Goal: Transaction & Acquisition: Book appointment/travel/reservation

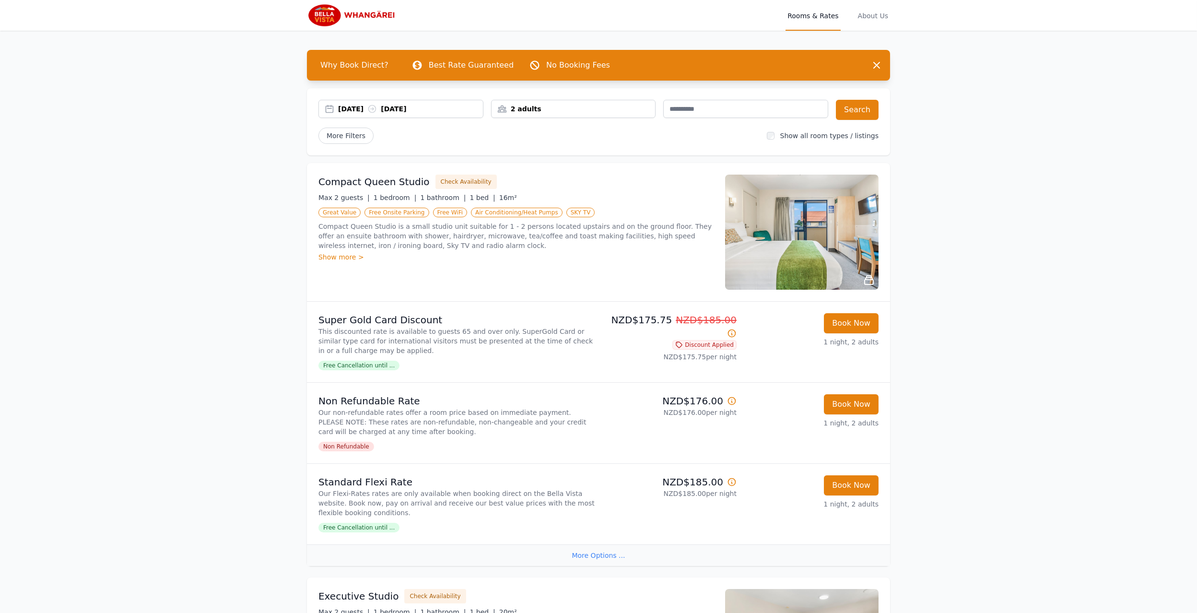
click at [343, 106] on div "[DATE] [DATE]" at bounding box center [410, 109] width 145 height 10
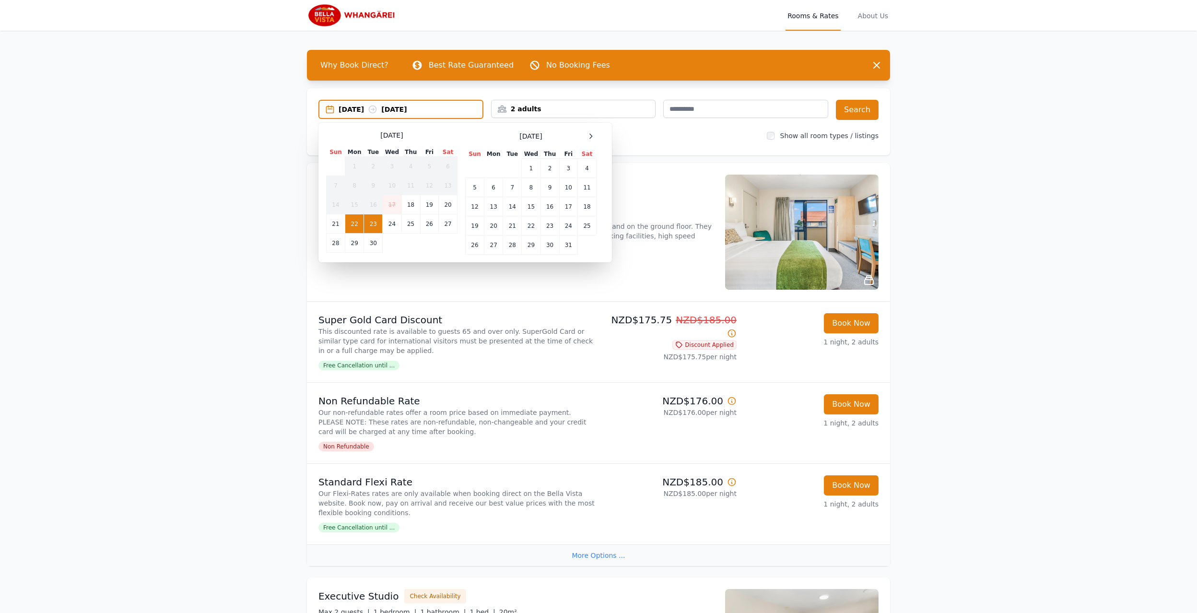
click at [357, 224] on td "22" at bounding box center [354, 223] width 19 height 19
click at [392, 224] on td "24" at bounding box center [392, 223] width 19 height 19
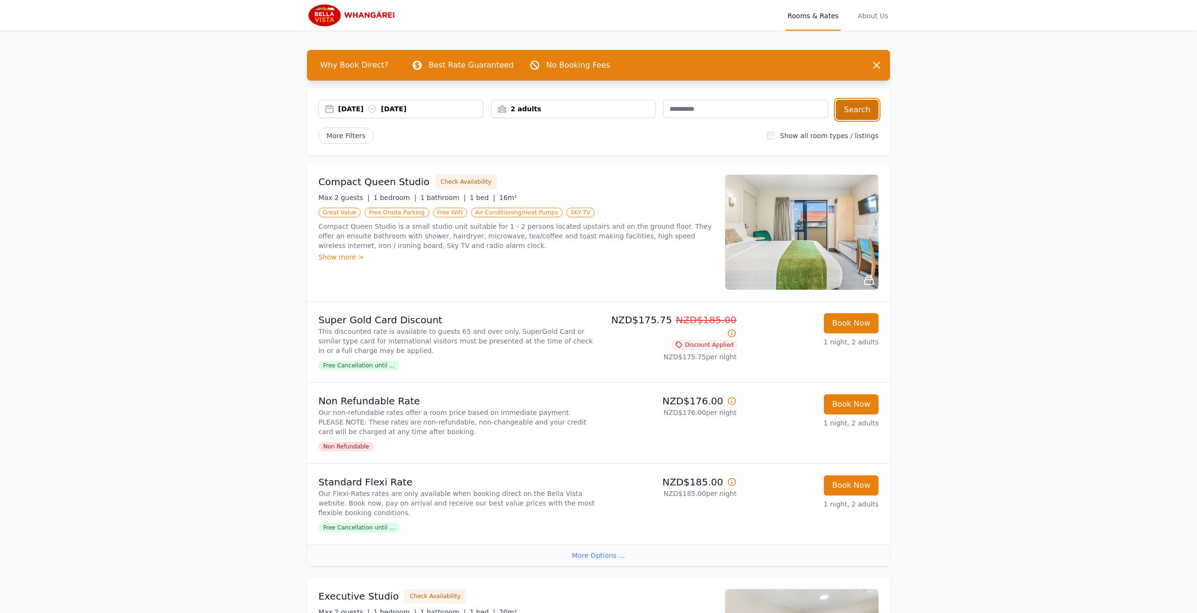
click at [846, 113] on button "Search" at bounding box center [857, 110] width 43 height 20
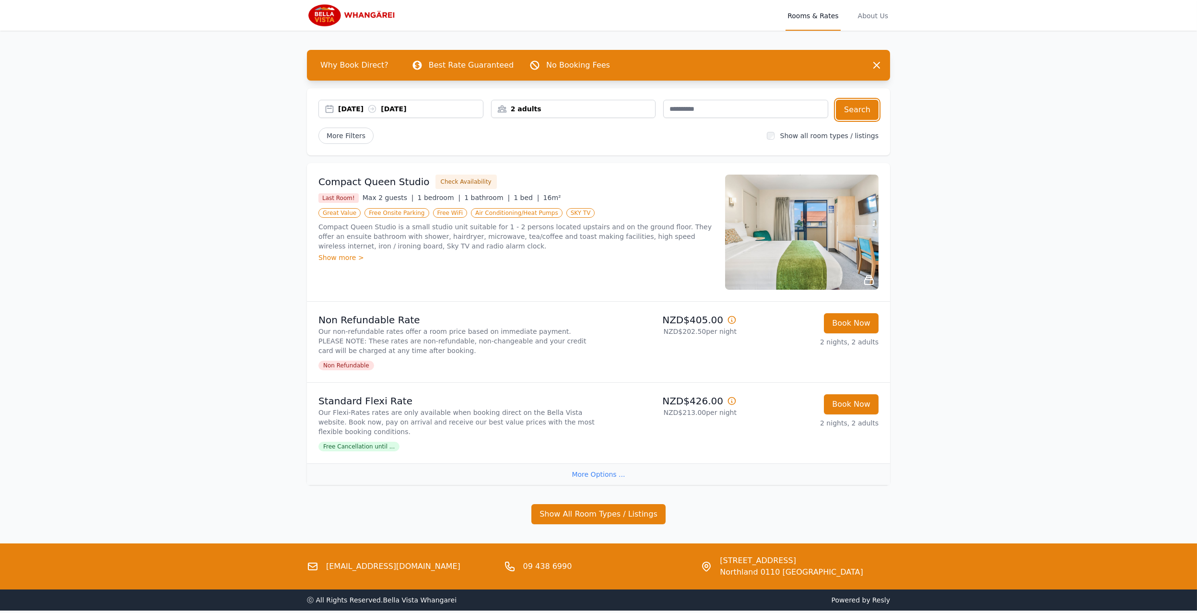
click at [351, 107] on div "[DATE] [DATE]" at bounding box center [410, 109] width 145 height 10
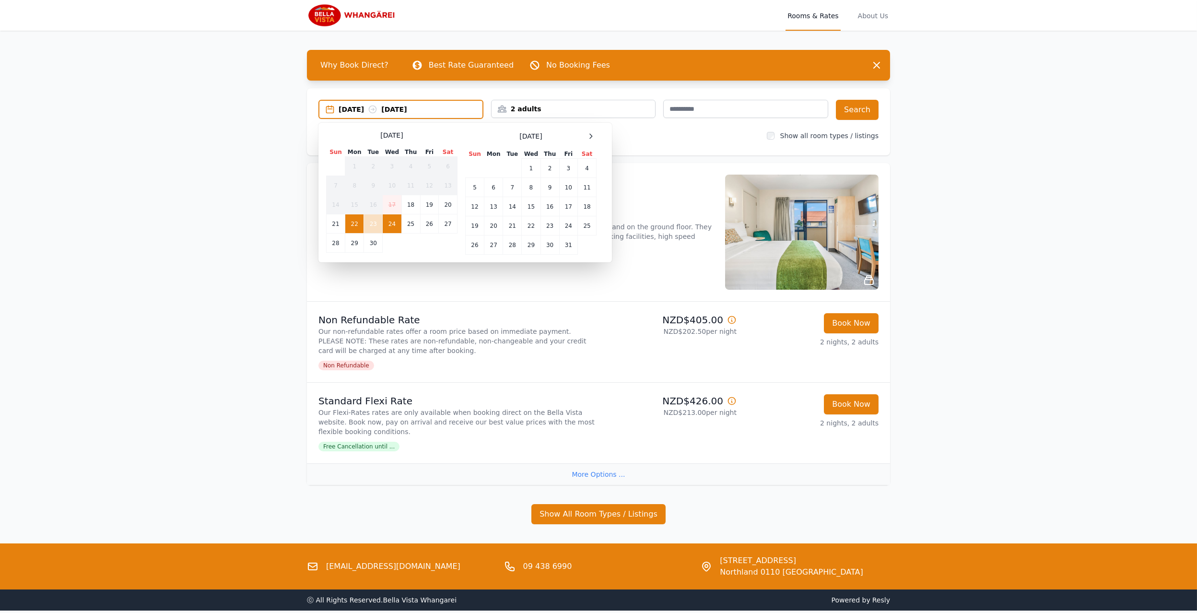
click at [373, 13] on img at bounding box center [353, 15] width 92 height 23
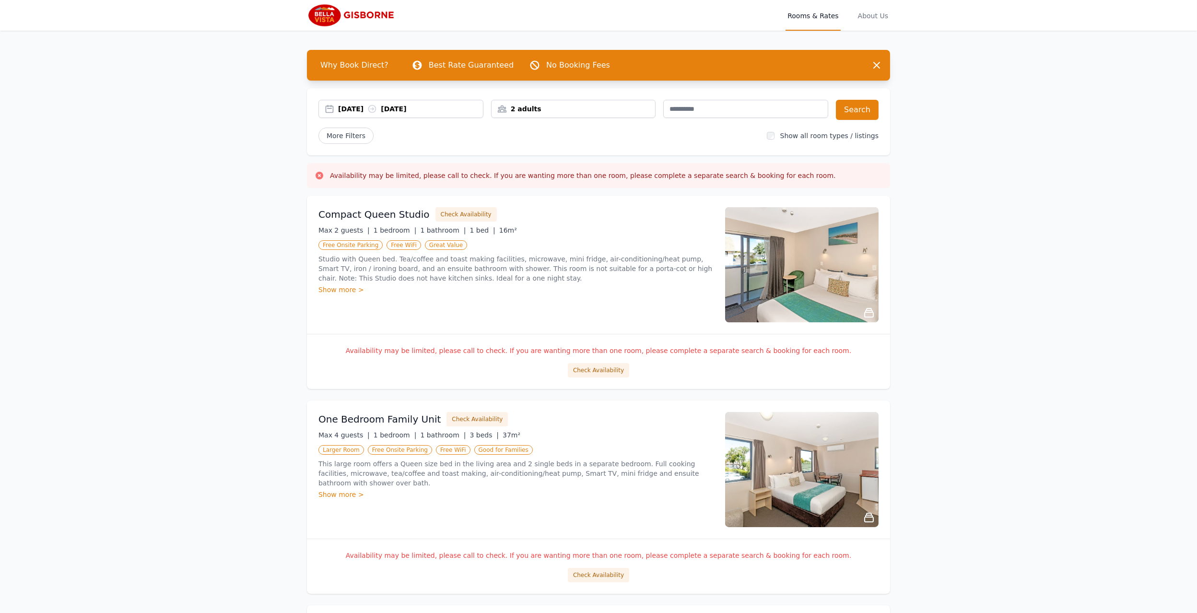
click at [343, 105] on div "17 Sep 2025 18 Sep 2025" at bounding box center [410, 109] width 145 height 10
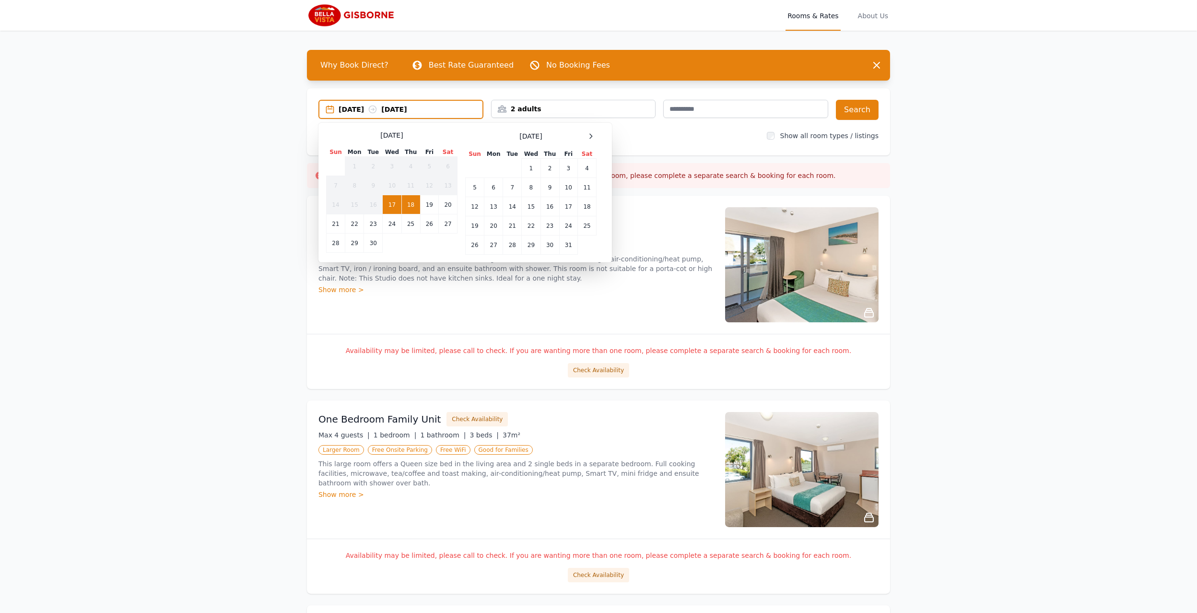
click at [411, 203] on td "18" at bounding box center [410, 204] width 19 height 19
click at [425, 203] on td "19" at bounding box center [429, 204] width 18 height 19
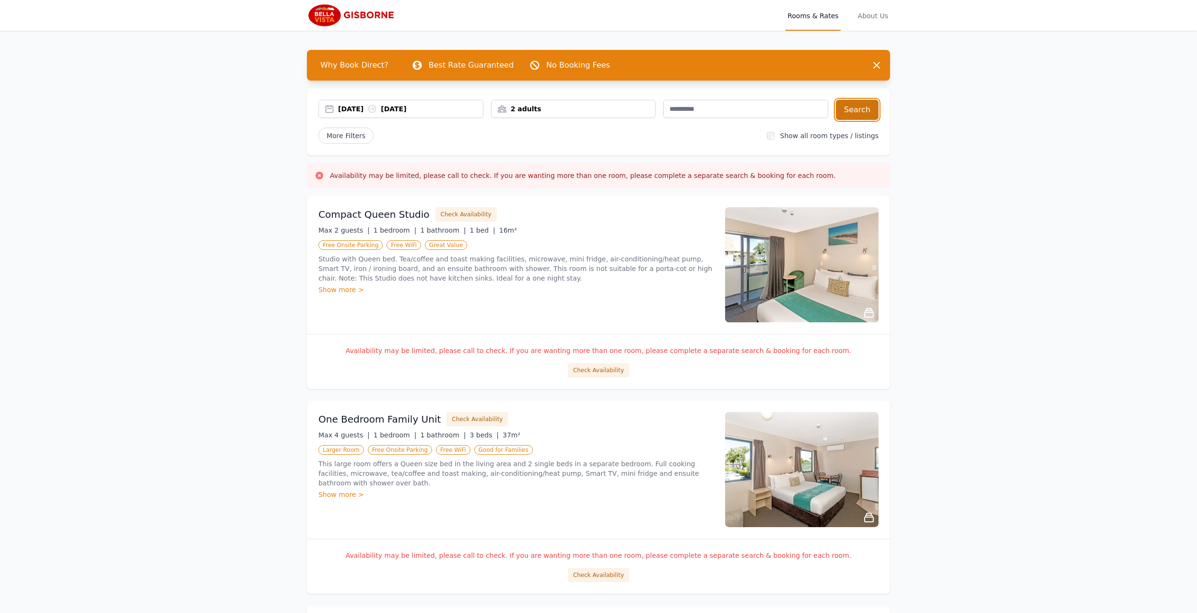
click at [859, 108] on button "Search" at bounding box center [857, 110] width 43 height 20
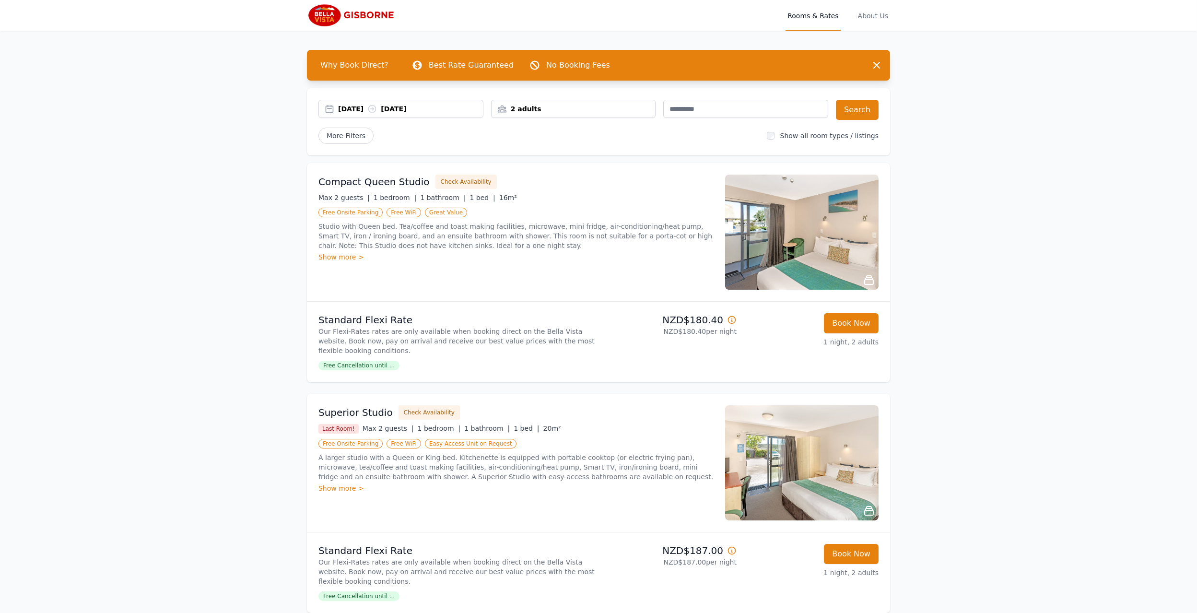
click at [360, 18] on img at bounding box center [353, 15] width 92 height 23
